Goal: Task Accomplishment & Management: Manage account settings

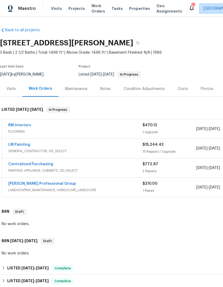
click at [17, 123] on link "RM Interiors" at bounding box center [19, 125] width 23 height 4
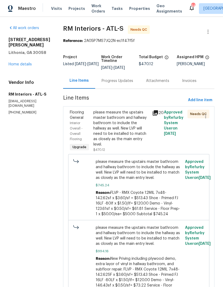
click at [119, 128] on div "please measure the upstairs master bathroom and hallway bathroom to include the…" at bounding box center [121, 128] width 56 height 37
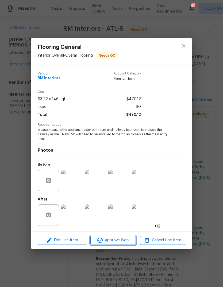
click at [118, 239] on span "Approve Work" at bounding box center [113, 240] width 42 height 7
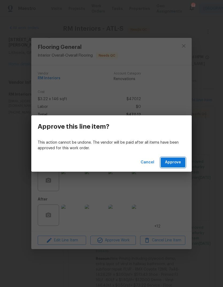
click at [175, 162] on span "Approve" at bounding box center [173, 162] width 16 height 7
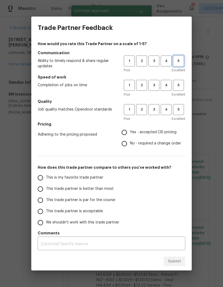
click at [179, 59] on span "5" at bounding box center [178, 61] width 10 height 6
click at [181, 87] on span "5" at bounding box center [178, 85] width 10 height 6
click at [182, 111] on span "5" at bounding box center [178, 110] width 10 height 6
click at [172, 133] on span "Yes - accepted OD pricing" at bounding box center [153, 133] width 46 height 6
click at [130, 133] on input "Yes - accepted OD pricing" at bounding box center [124, 132] width 11 height 11
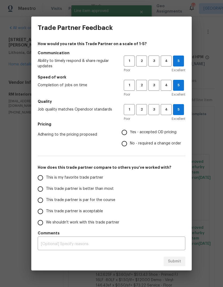
radio input "true"
click at [44, 176] on input "This is my favorite trade partner" at bounding box center [40, 177] width 11 height 11
click at [180, 263] on span "Submit" at bounding box center [174, 261] width 13 height 7
radio input "true"
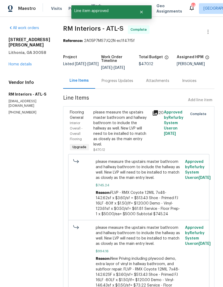
radio input "false"
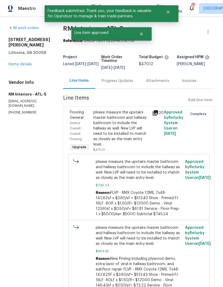
click at [18, 65] on link "Home details" at bounding box center [20, 64] width 23 height 4
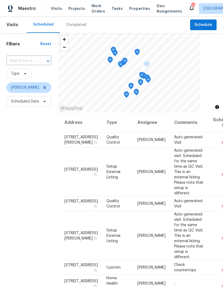
click at [0, 0] on icon at bounding box center [0, 0] width 0 height 0
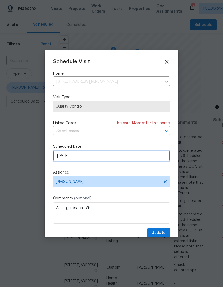
click at [153, 157] on input "9/5/2025" at bounding box center [111, 156] width 116 height 11
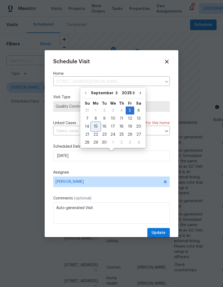
click at [95, 126] on div "15" at bounding box center [95, 126] width 9 height 7
type input "9/15/2025"
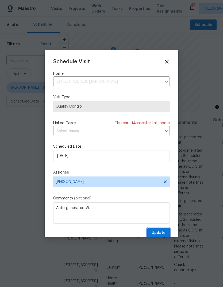
click at [166, 231] on button "Update" at bounding box center [158, 233] width 22 height 10
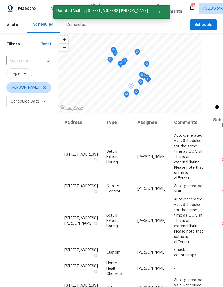
click at [0, 0] on icon at bounding box center [0, 0] width 0 height 0
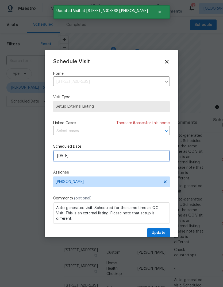
click at [153, 156] on input "9/5/2025" at bounding box center [111, 156] width 116 height 11
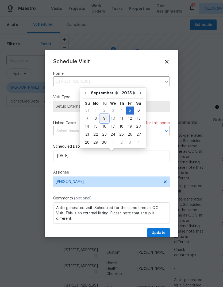
click at [105, 118] on div "9" at bounding box center [104, 118] width 9 height 7
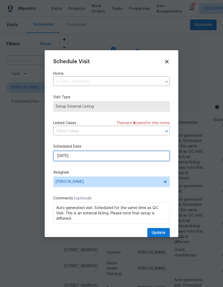
click at [153, 158] on input "9/9/2025" at bounding box center [111, 156] width 116 height 11
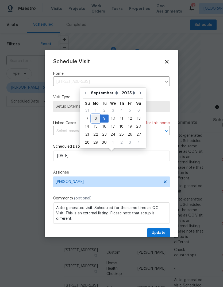
click at [96, 118] on div "8" at bounding box center [95, 118] width 9 height 7
type input "9/8/2025"
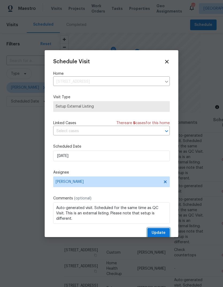
click at [165, 232] on span "Update" at bounding box center [158, 233] width 14 height 7
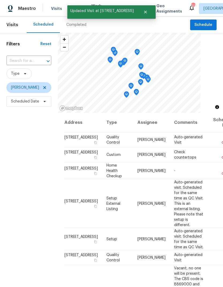
click at [0, 0] on icon at bounding box center [0, 0] width 0 height 0
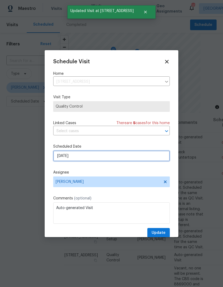
click at [159, 159] on input "9/5/2025" at bounding box center [111, 156] width 116 height 11
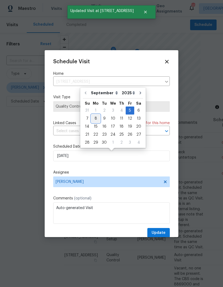
click at [96, 120] on div "8" at bounding box center [95, 118] width 9 height 7
type input "9/8/2025"
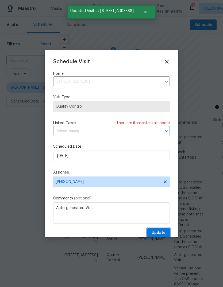
click at [167, 232] on button "Update" at bounding box center [158, 233] width 22 height 10
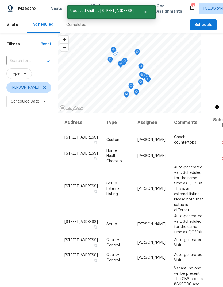
click at [0, 0] on icon at bounding box center [0, 0] width 0 height 0
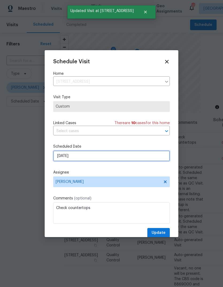
click at [151, 158] on input "9/5/2025" at bounding box center [111, 156] width 116 height 11
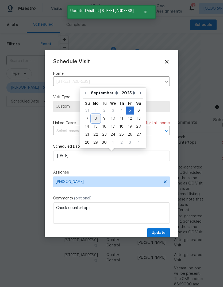
click at [97, 119] on div "8" at bounding box center [95, 118] width 9 height 7
type input "9/8/2025"
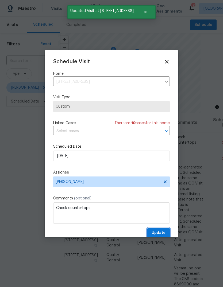
click at [164, 231] on span "Update" at bounding box center [158, 233] width 14 height 7
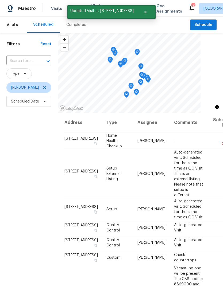
click at [0, 0] on icon at bounding box center [0, 0] width 0 height 0
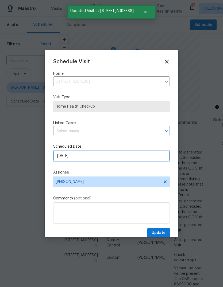
click at [152, 159] on input "9/5/2025" at bounding box center [111, 156] width 116 height 11
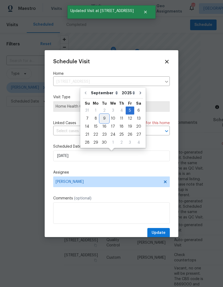
click at [105, 119] on div "9" at bounding box center [104, 118] width 9 height 7
type input "9/9/2025"
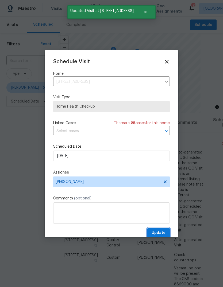
click at [164, 233] on span "Update" at bounding box center [158, 233] width 14 height 7
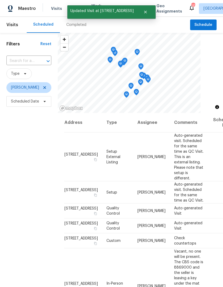
scroll to position [20, 0]
